Goal: Information Seeking & Learning: Learn about a topic

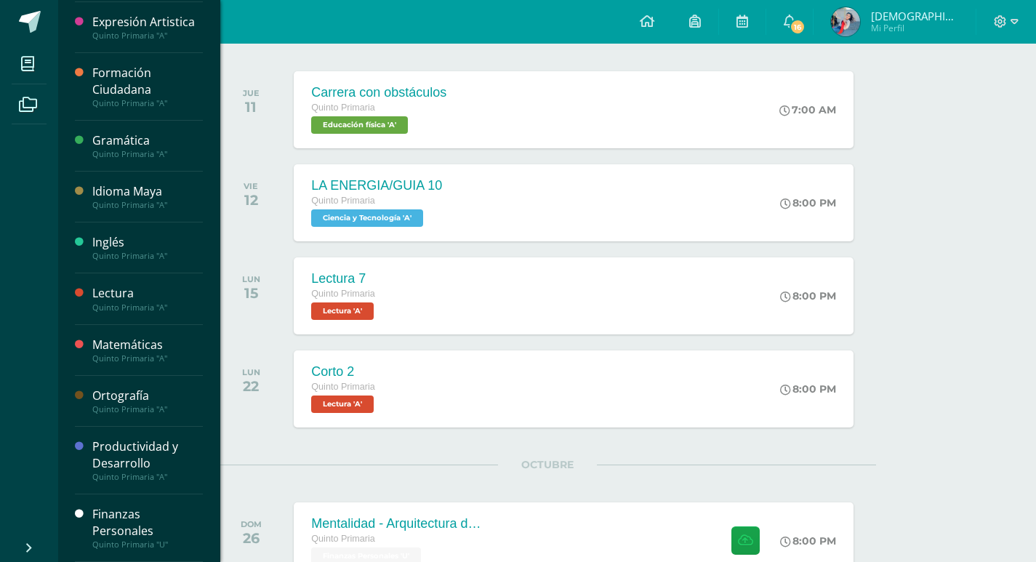
scroll to position [218, 0]
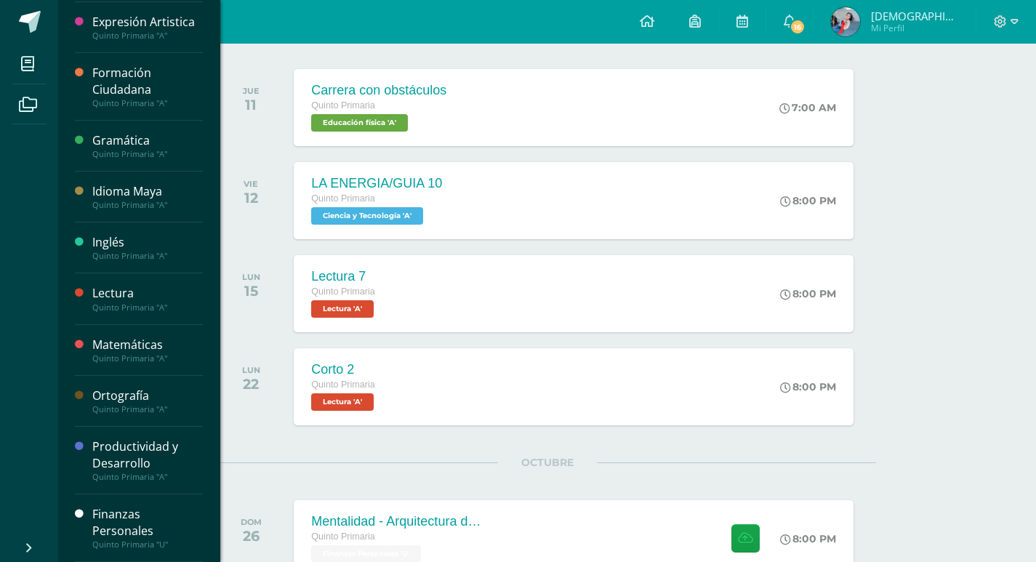
click at [139, 513] on div "Finanzas Personales" at bounding box center [147, 522] width 111 height 33
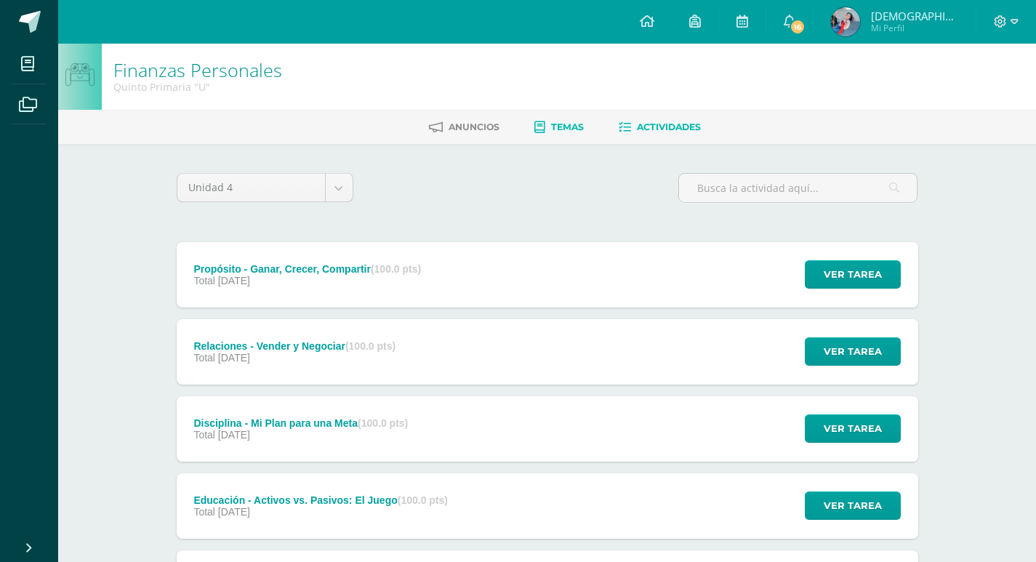
click at [563, 118] on link "Temas" at bounding box center [558, 127] width 49 height 23
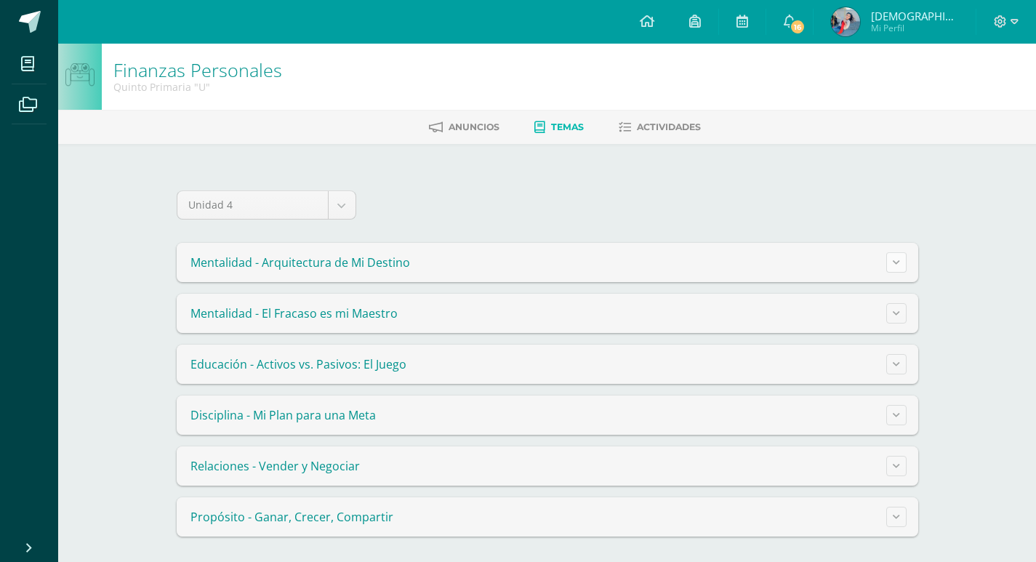
click at [901, 261] on button at bounding box center [896, 262] width 20 height 20
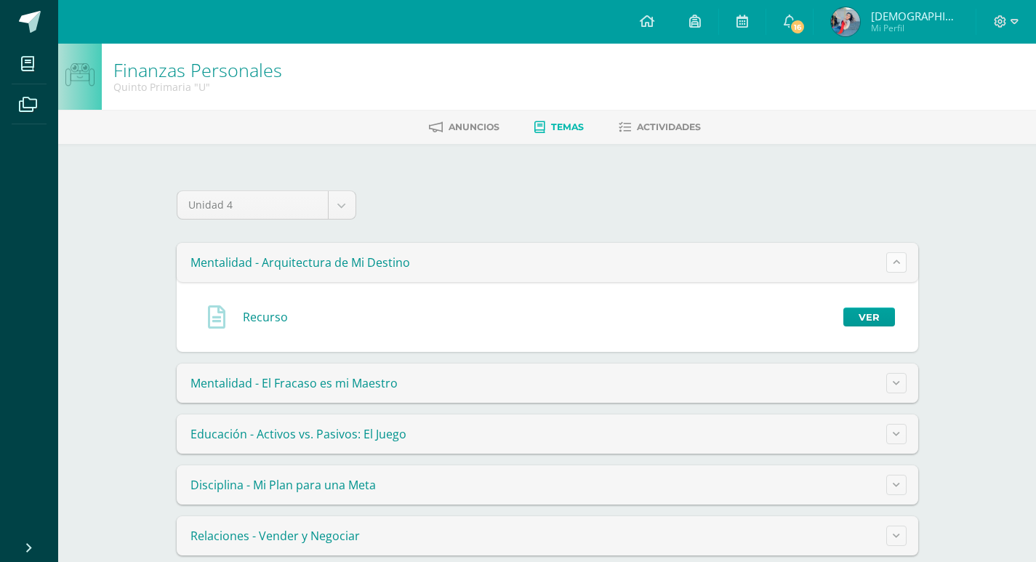
click at [901, 261] on button at bounding box center [896, 262] width 20 height 20
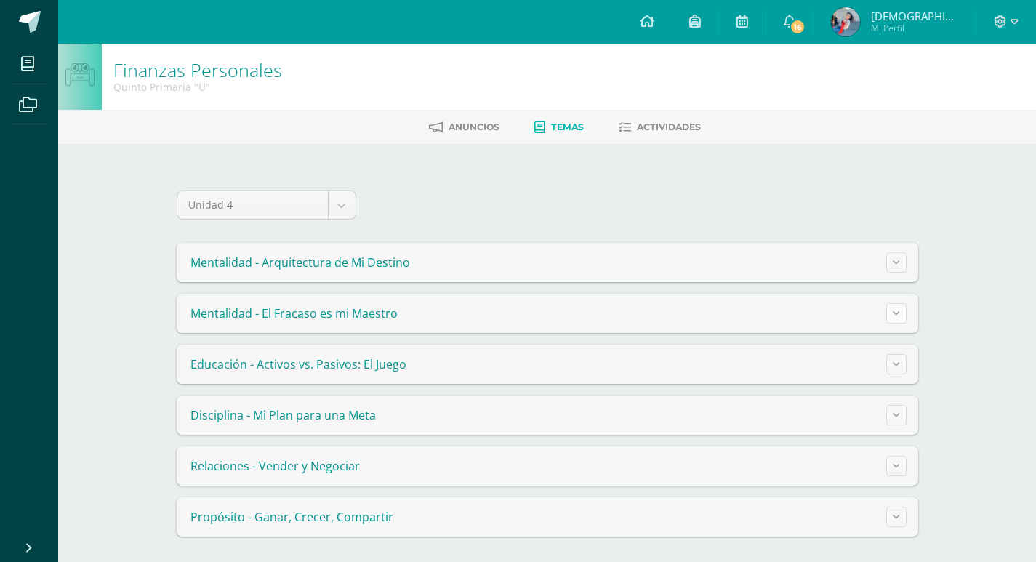
click at [901, 316] on button at bounding box center [896, 313] width 20 height 20
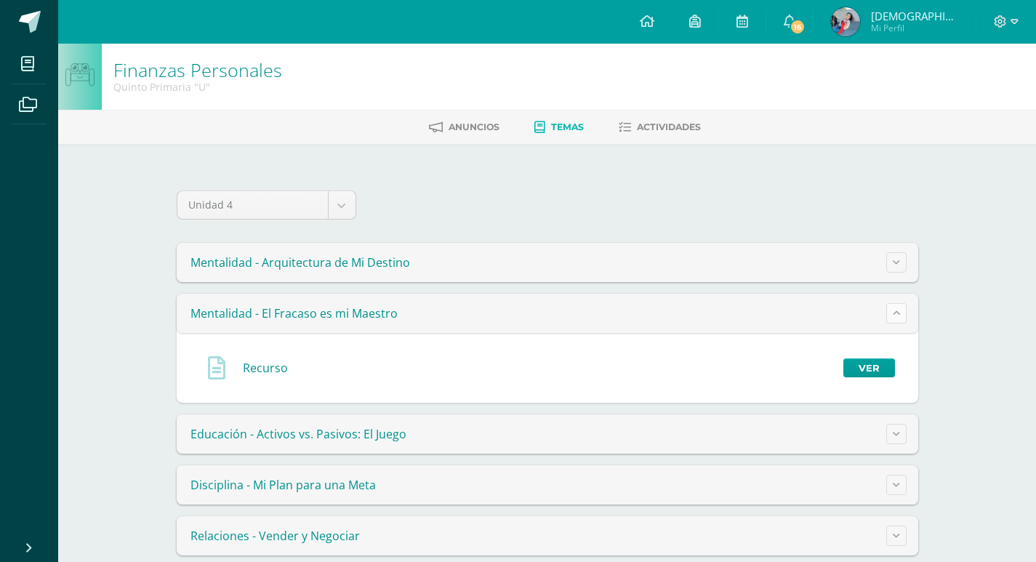
click at [901, 316] on button at bounding box center [896, 313] width 20 height 20
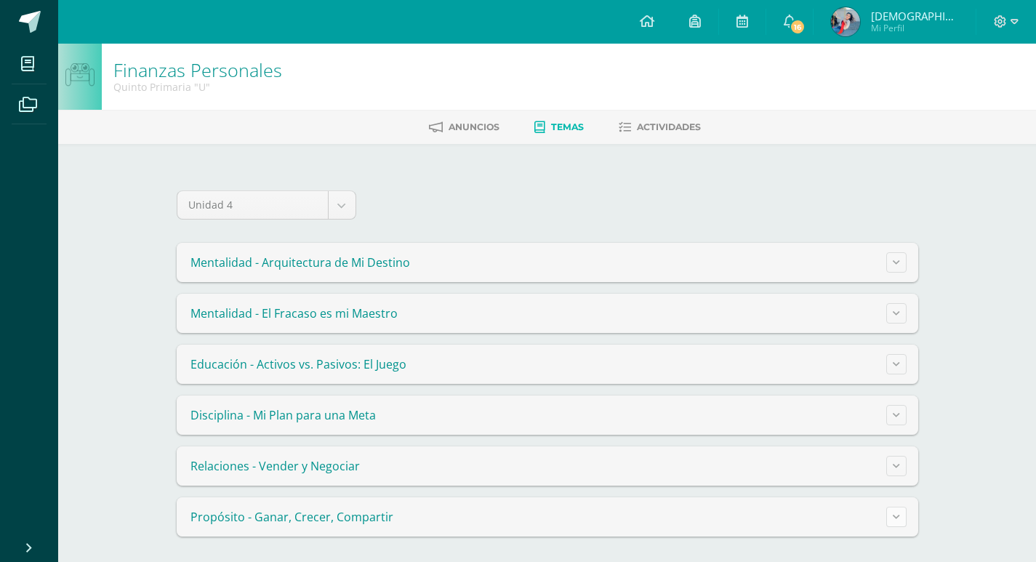
click at [891, 521] on button at bounding box center [896, 517] width 20 height 20
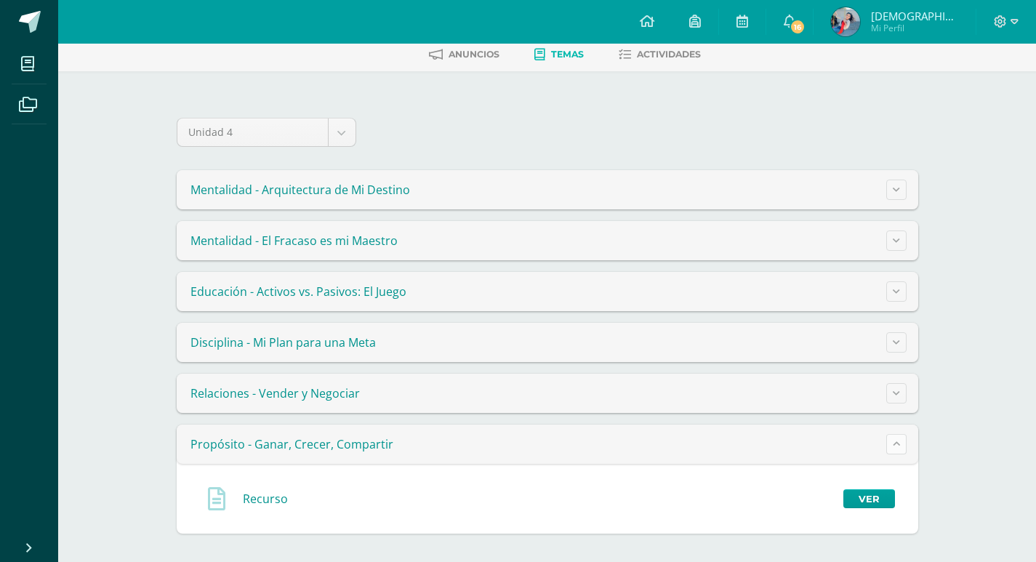
scroll to position [73, 0]
click at [889, 438] on button at bounding box center [896, 443] width 20 height 20
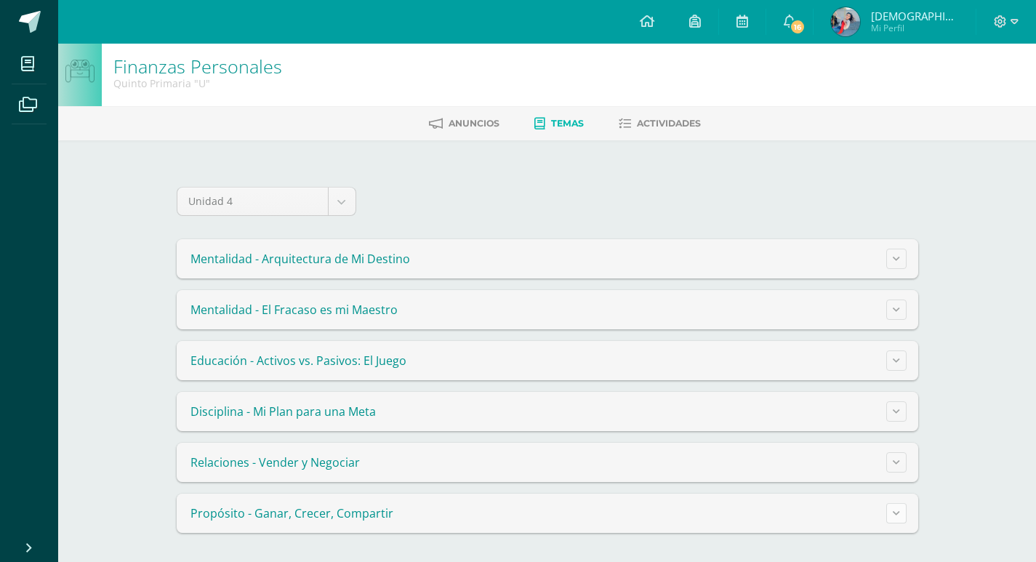
scroll to position [4, 0]
click at [795, 24] on icon at bounding box center [790, 21] width 12 height 13
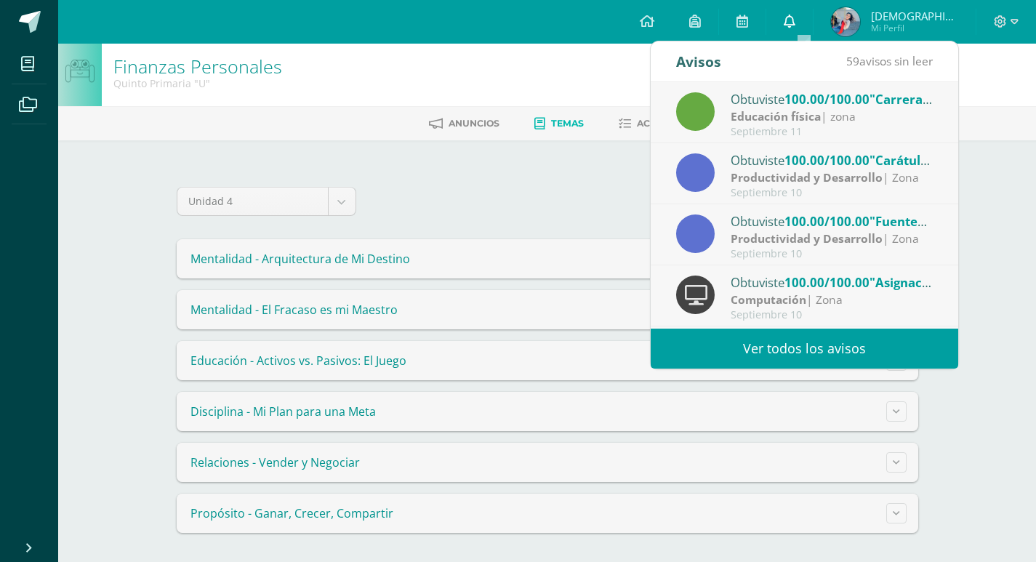
click at [795, 24] on icon at bounding box center [790, 21] width 12 height 13
click at [795, 18] on icon at bounding box center [790, 21] width 12 height 13
click at [795, 15] on icon at bounding box center [790, 21] width 12 height 13
click at [994, 177] on div "Finanzas Personales Quinto Primaria "U" Anuncios Temas Actividades Unidad 4 Uni…" at bounding box center [547, 301] width 978 height 522
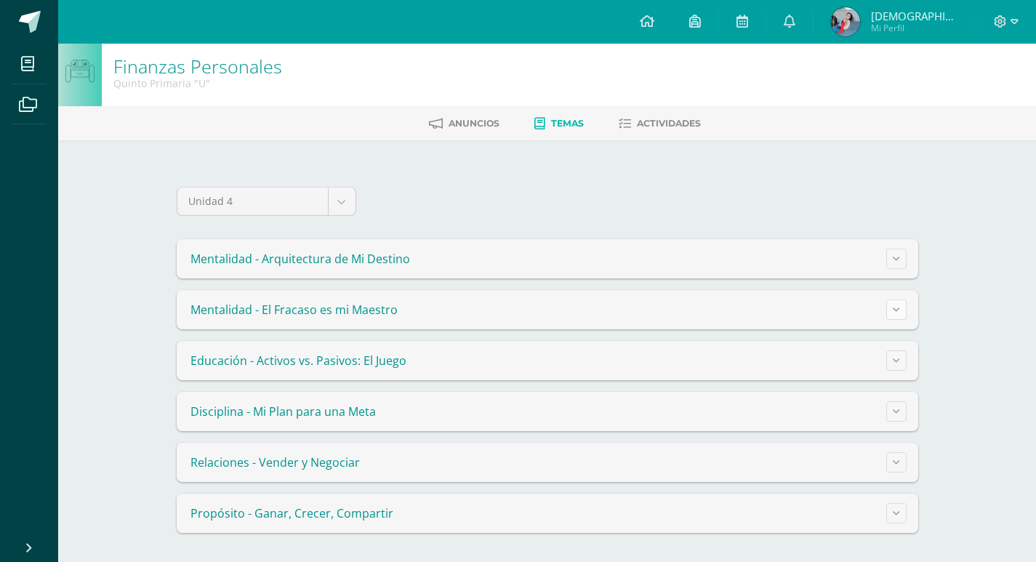
click at [891, 310] on button at bounding box center [896, 310] width 20 height 20
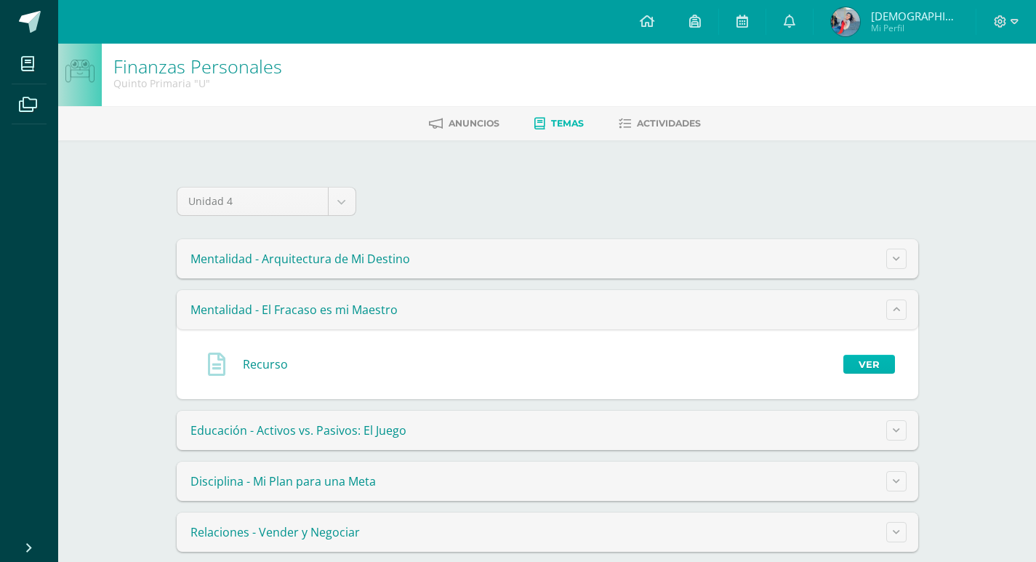
click at [880, 362] on link "Ver" at bounding box center [869, 364] width 52 height 19
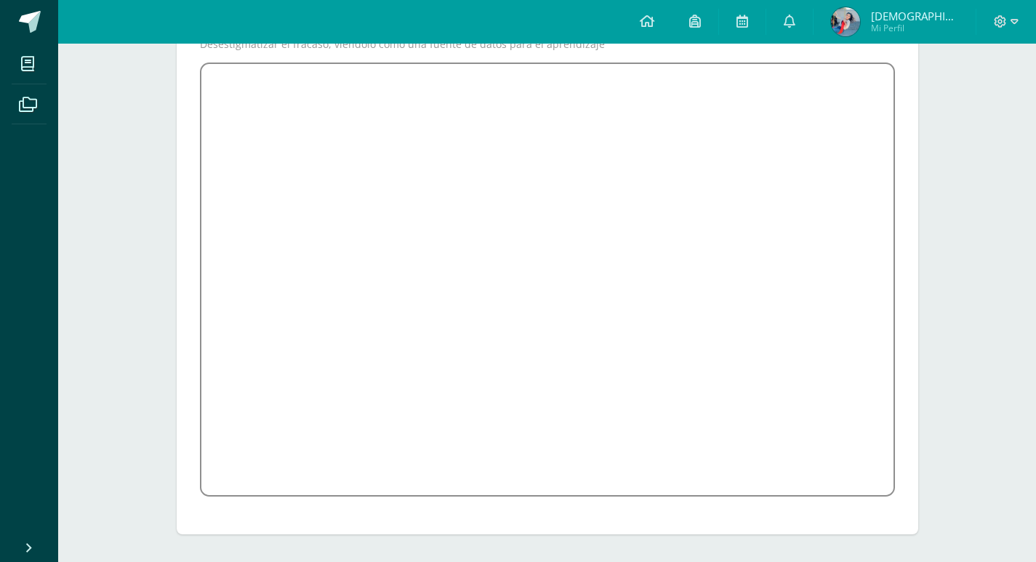
scroll to position [204, 0]
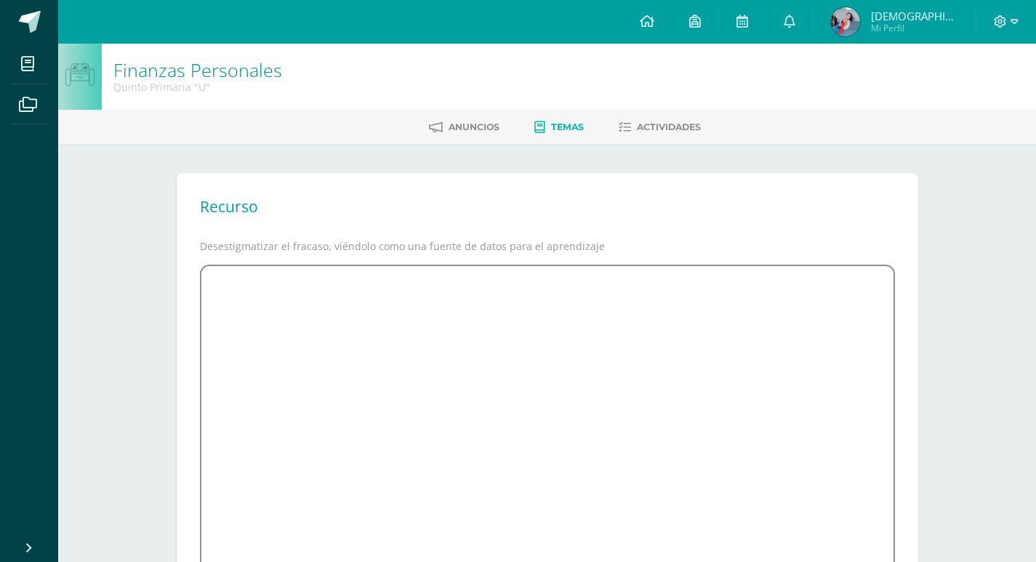
scroll to position [204, 0]
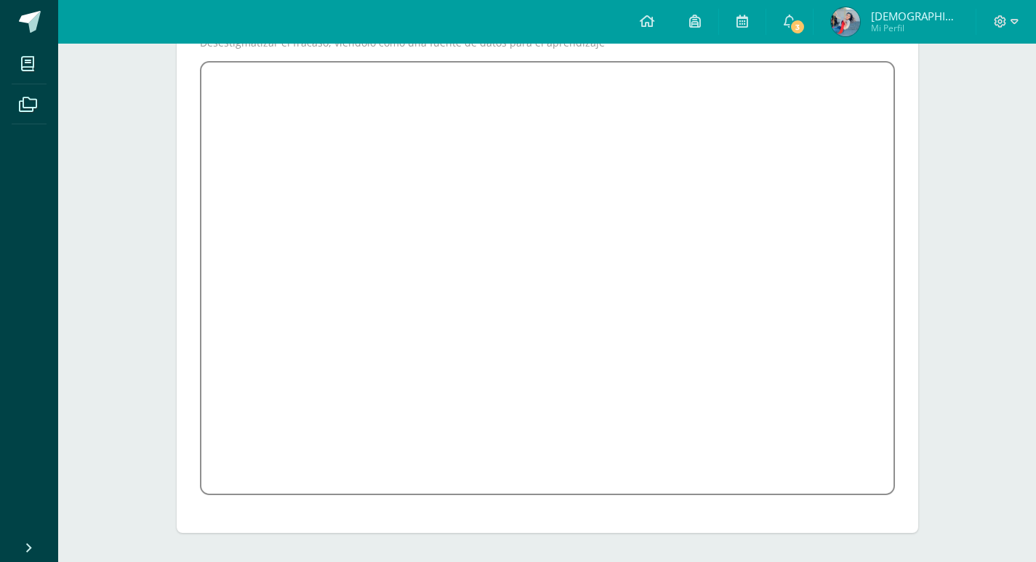
scroll to position [63, 0]
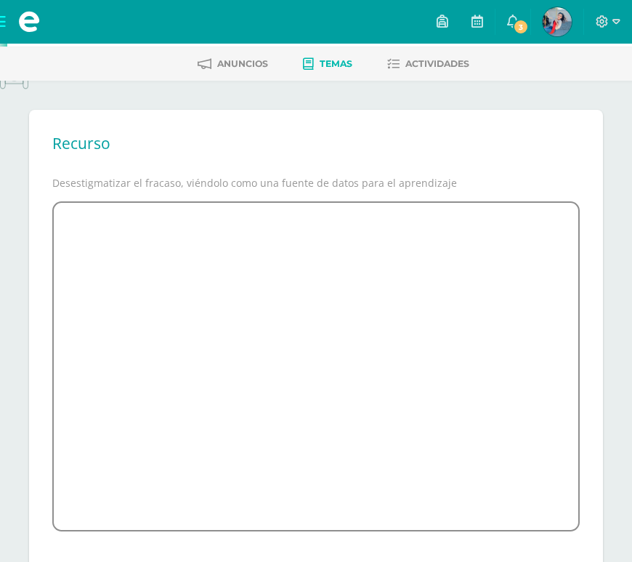
click at [592, 188] on div "Recurso Desestigmatizar el fracaso, viéndolo como una fuente de datos para el a…" at bounding box center [316, 339] width 574 height 459
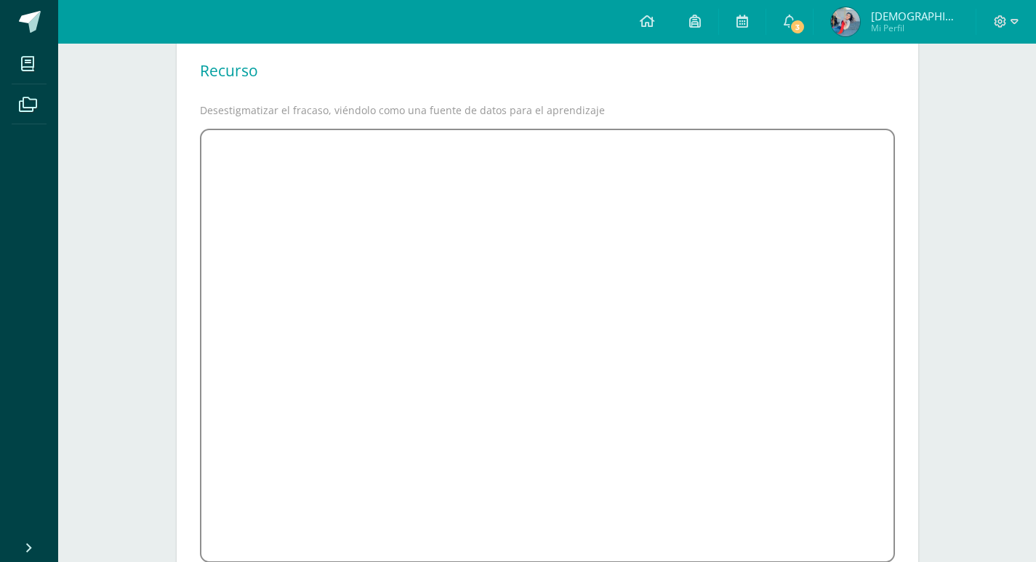
scroll to position [204, 0]
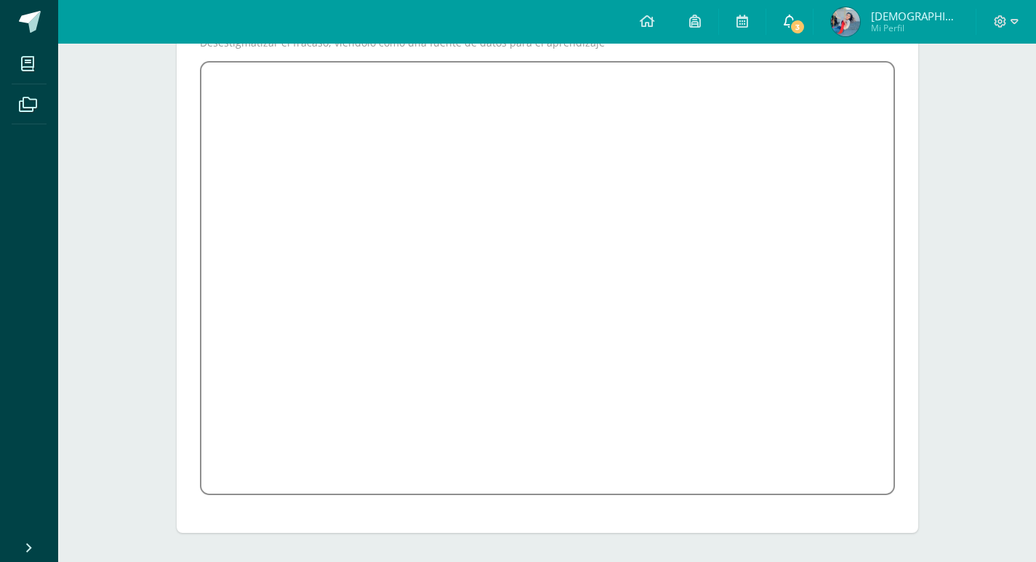
click at [813, 11] on link "3" at bounding box center [789, 22] width 47 height 44
click at [963, 198] on div "Finanzas Personales Quinto Primaria "U" Anuncios Temas Actividades Recurso Dese…" at bounding box center [547, 201] width 978 height 722
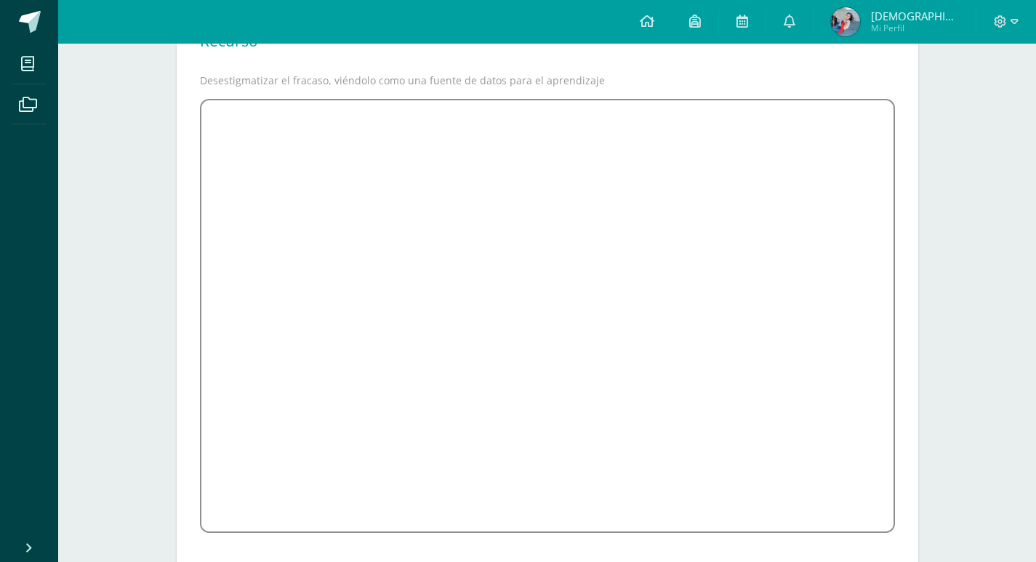
scroll to position [131, 0]
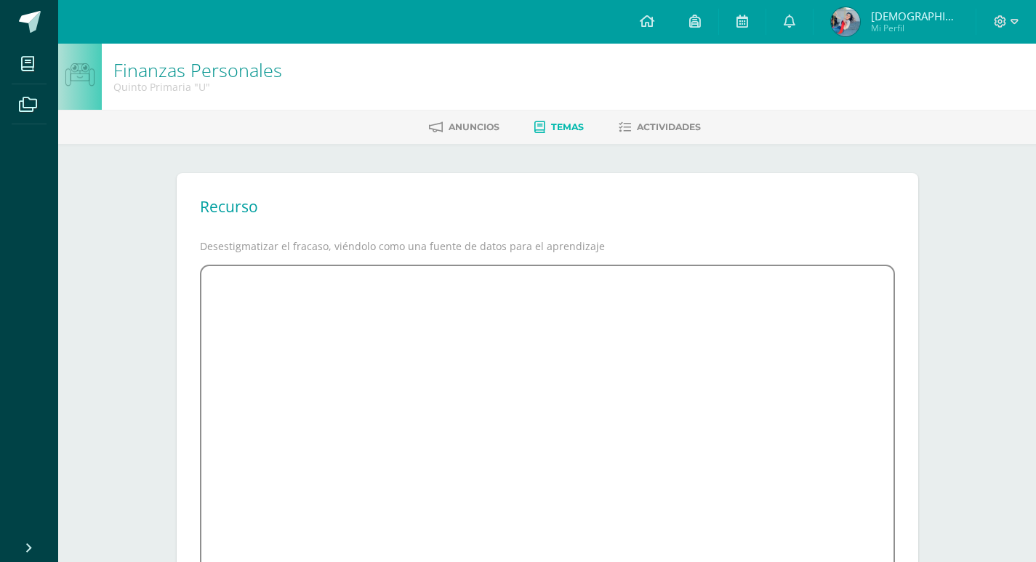
scroll to position [131, 0]
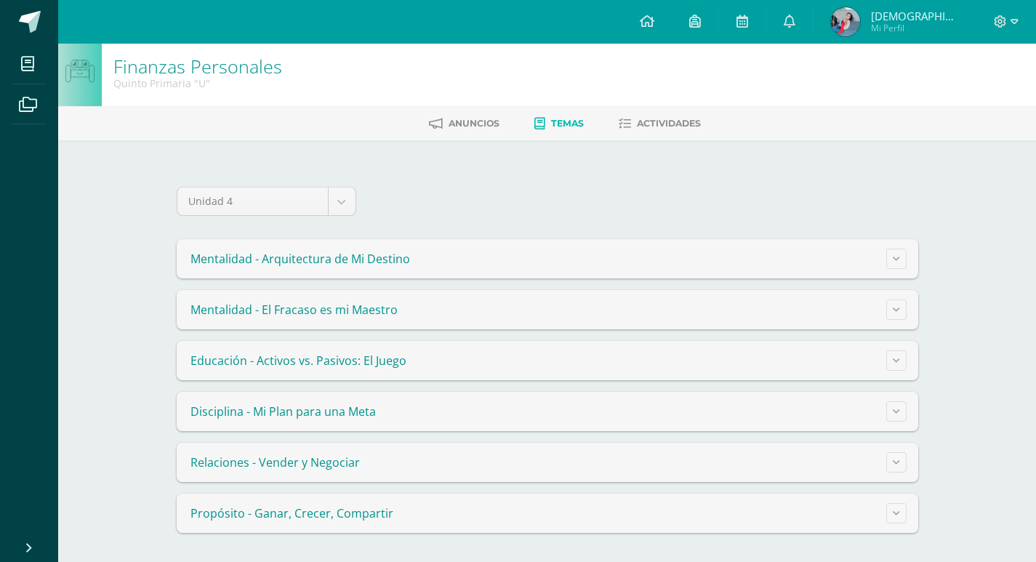
scroll to position [4, 0]
click at [424, 310] on summary "Mentalidad - El Fracaso es mi Maestro" at bounding box center [548, 309] width 742 height 39
click at [895, 308] on icon at bounding box center [896, 309] width 7 height 8
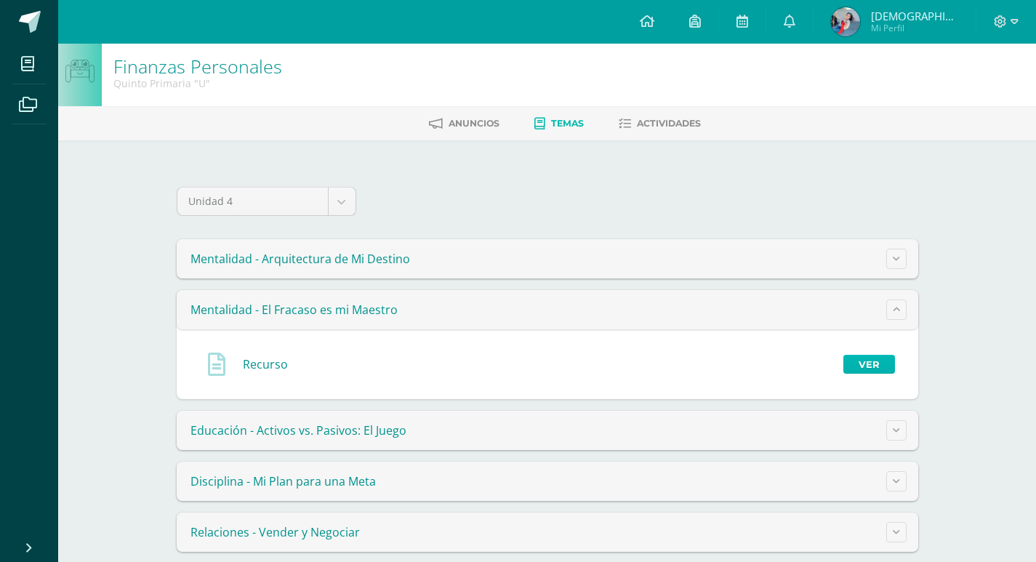
click at [883, 363] on link "Ver" at bounding box center [869, 364] width 52 height 19
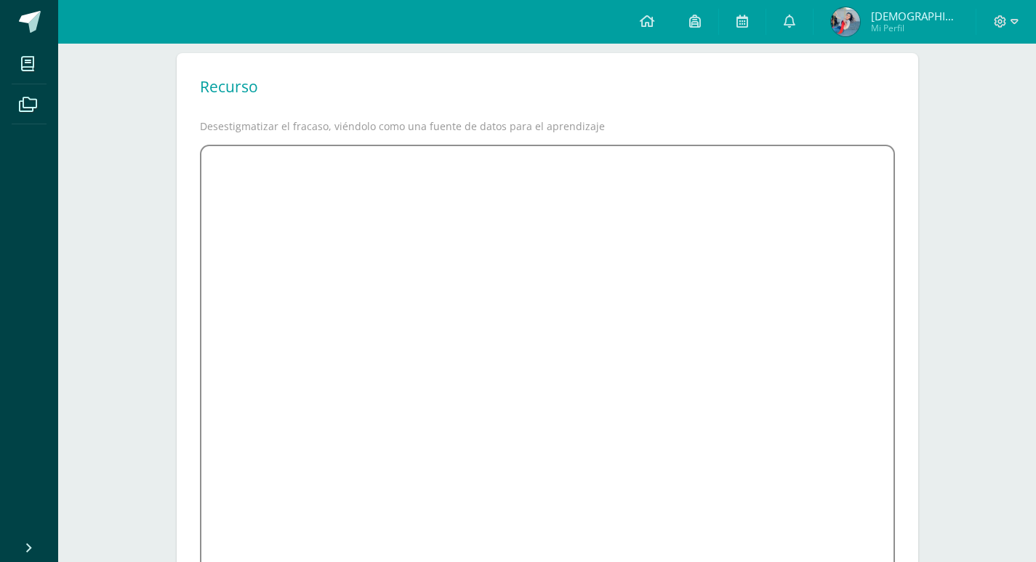
scroll to position [145, 0]
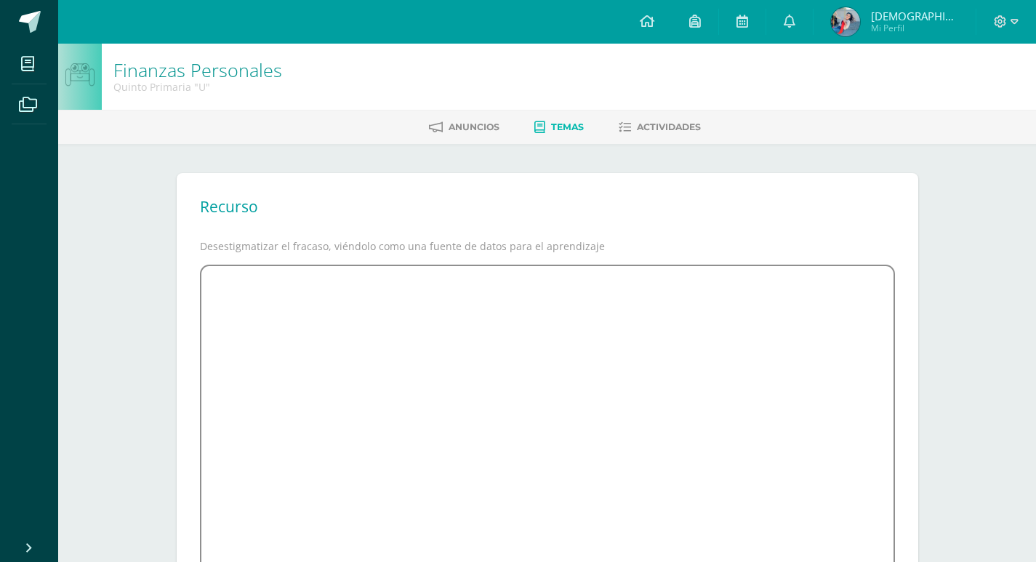
scroll to position [145, 0]
